Goal: Transaction & Acquisition: Purchase product/service

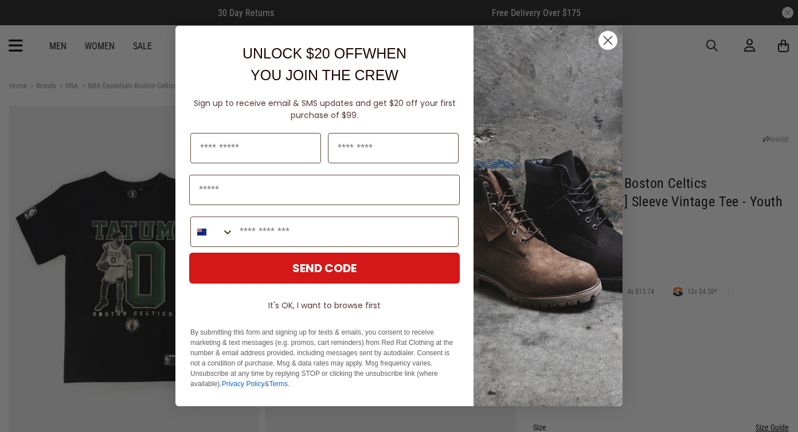
click at [607, 49] on circle "Close dialog" at bounding box center [607, 40] width 19 height 19
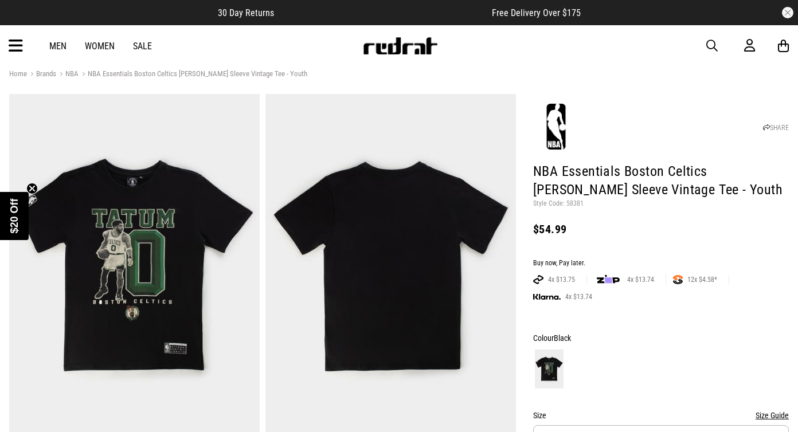
scroll to position [257, 0]
